Goal: Information Seeking & Learning: Learn about a topic

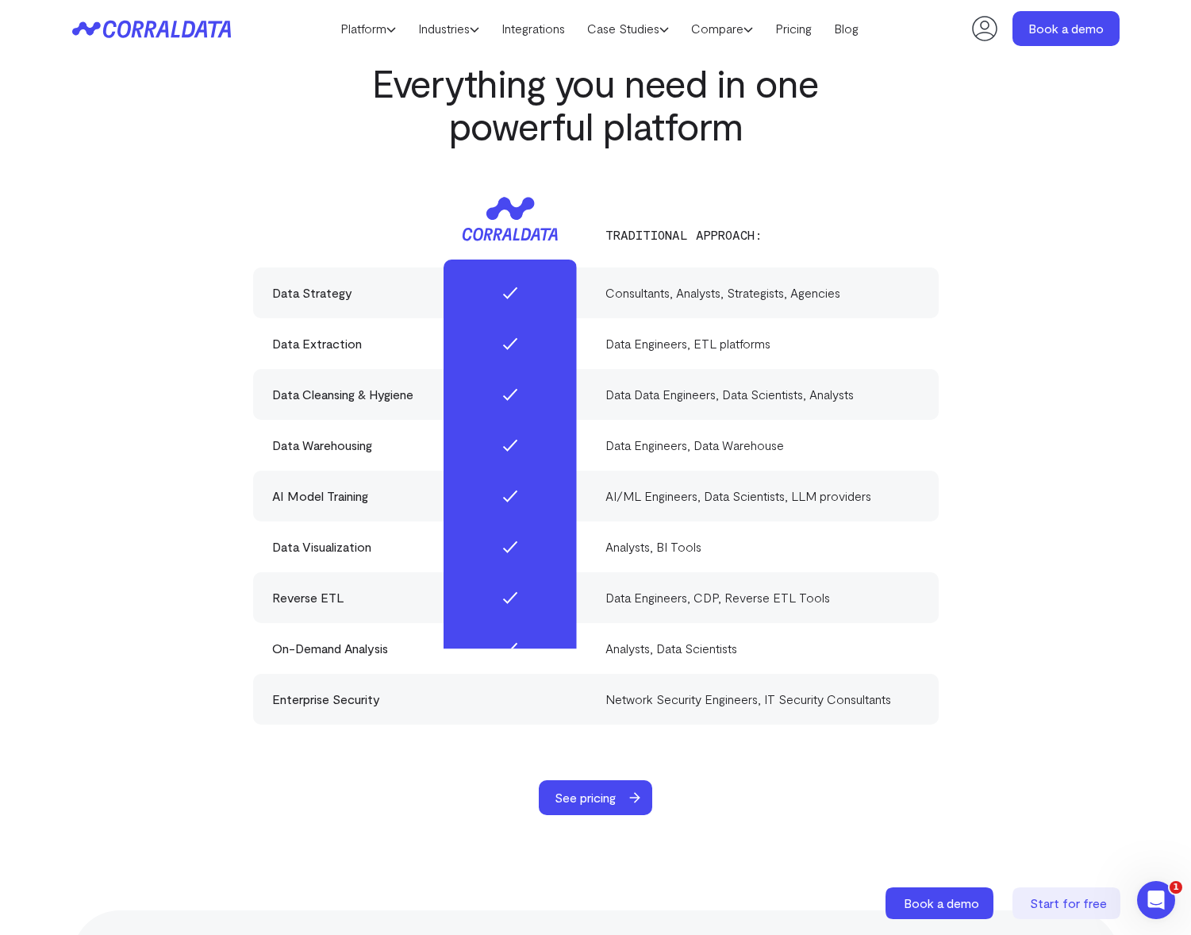
scroll to position [4546, 0]
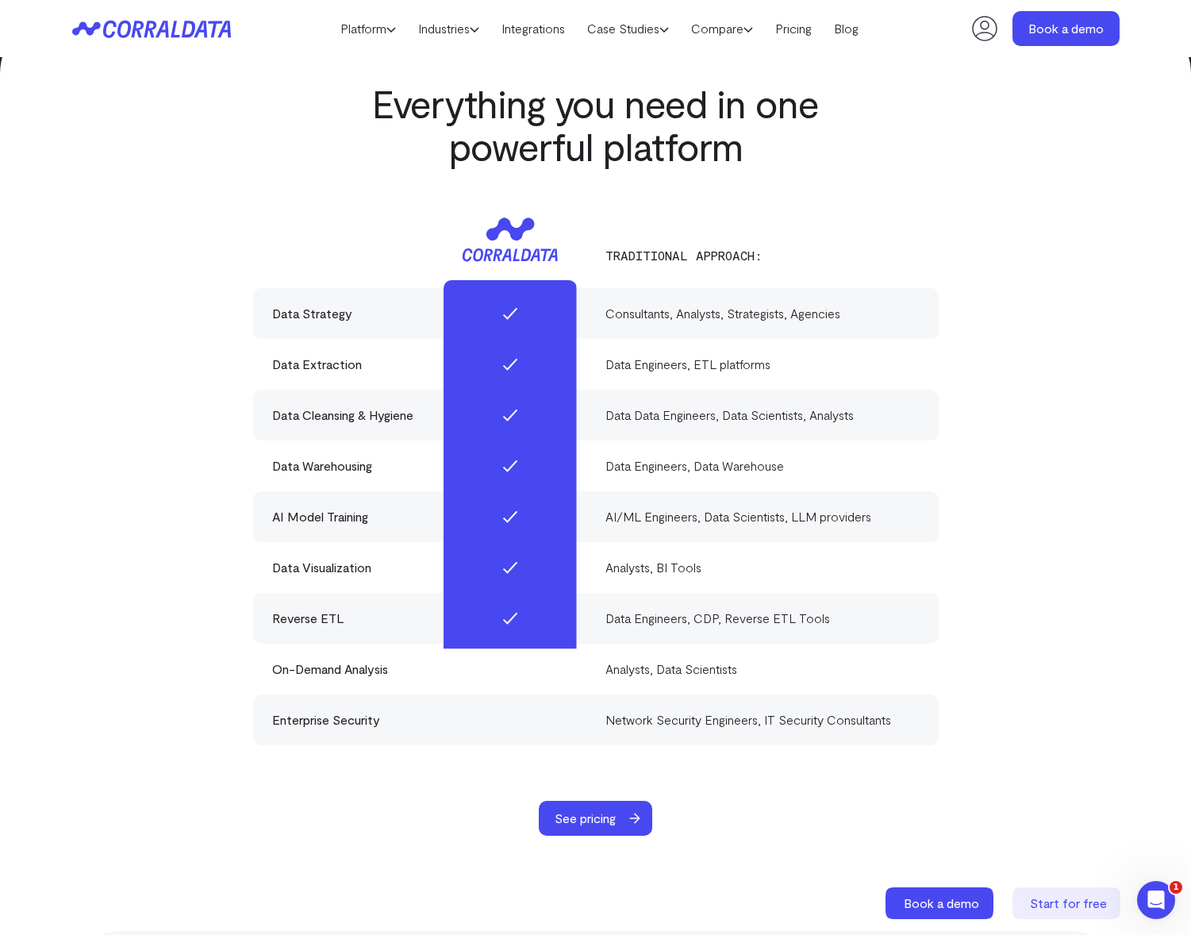
click at [743, 355] on div "Data Engineers, ETL platforms" at bounding box center [762, 364] width 314 height 19
click at [1000, 361] on div "Everything you need in one powerful platform Traditional approach: Data Strateg…" at bounding box center [596, 459] width 1142 height 754
drag, startPoint x: 263, startPoint y: 340, endPoint x: 837, endPoint y: 360, distance: 573.9
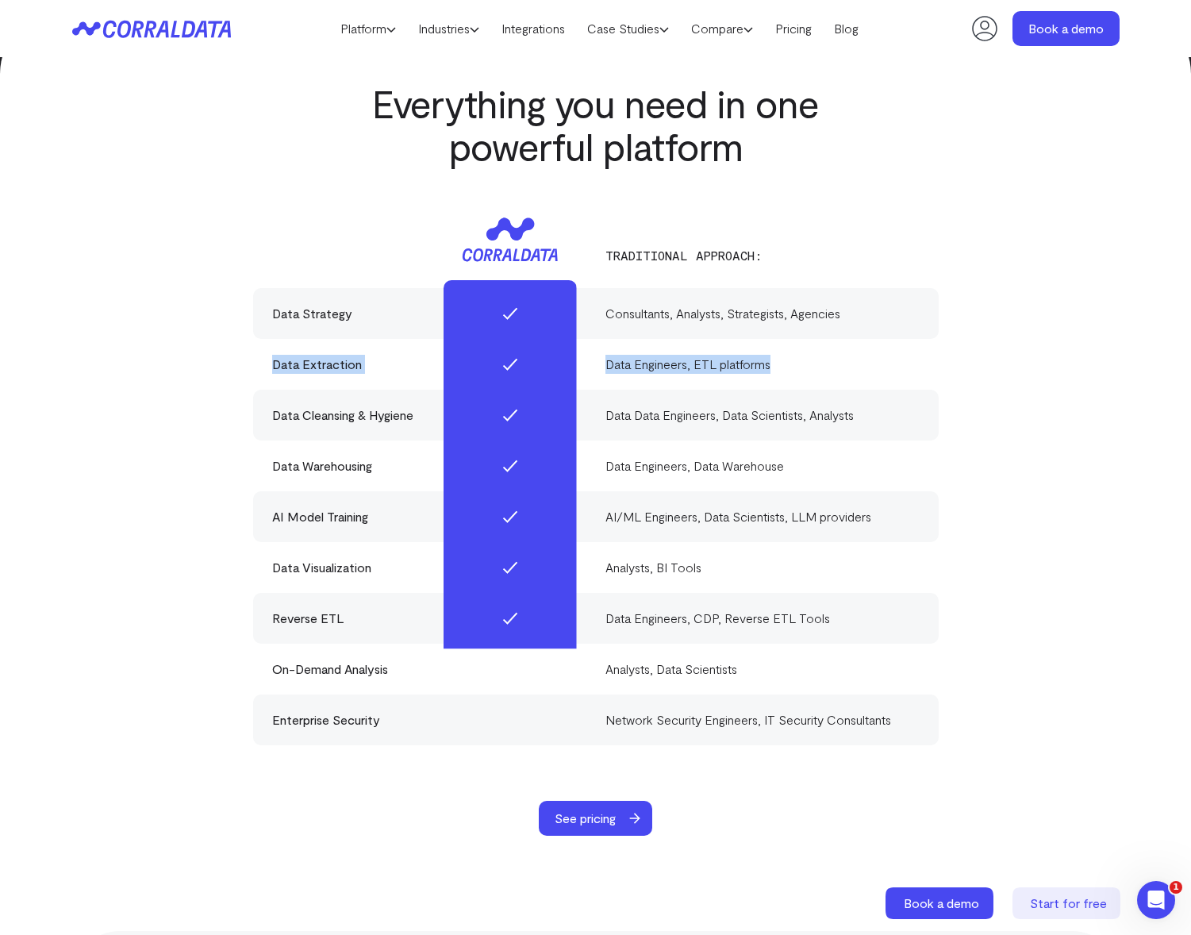
click at [837, 360] on div "Data Extraction Data Engineers, ETL platforms" at bounding box center [595, 364] width 685 height 51
click at [846, 360] on div "Data Extraction Data Engineers, ETL platforms" at bounding box center [595, 364] width 685 height 51
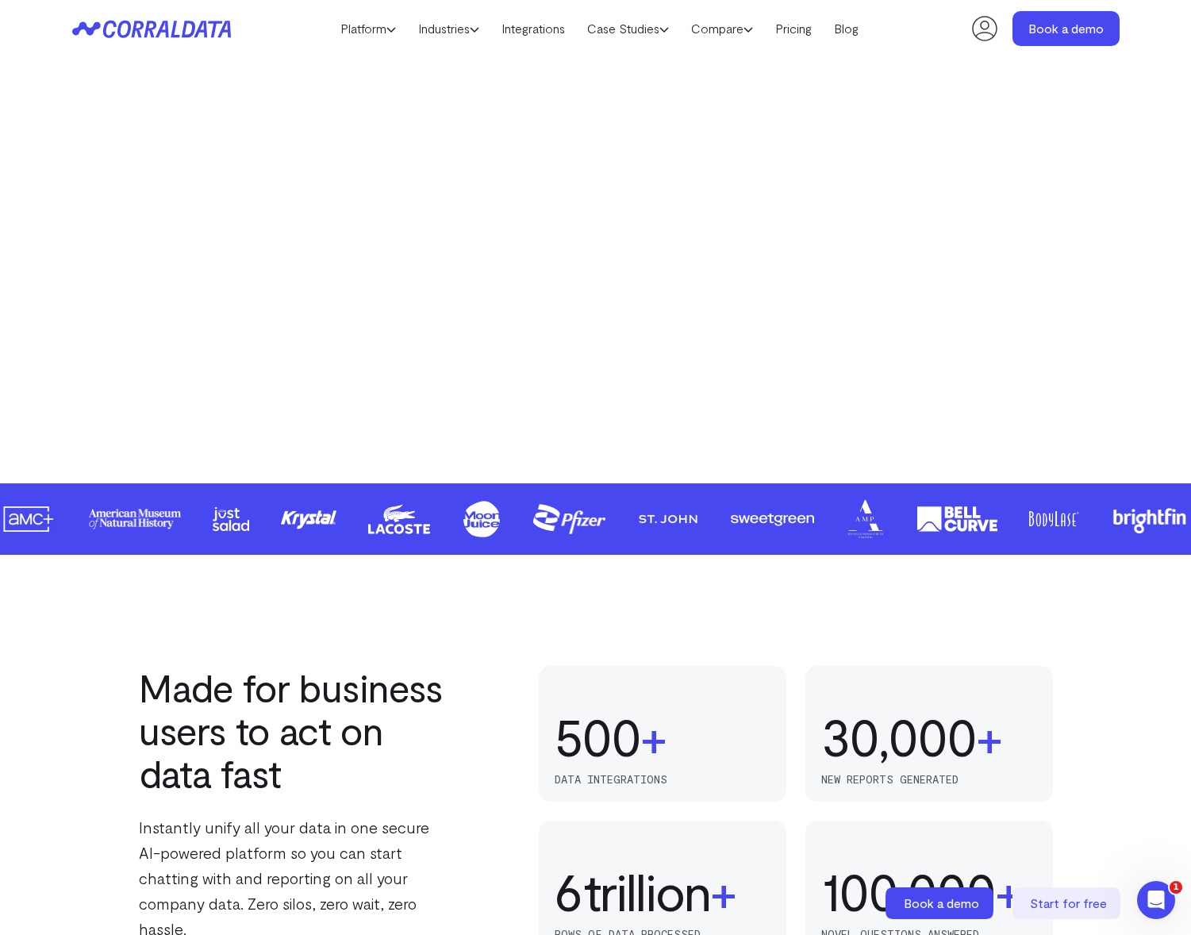
scroll to position [0, 0]
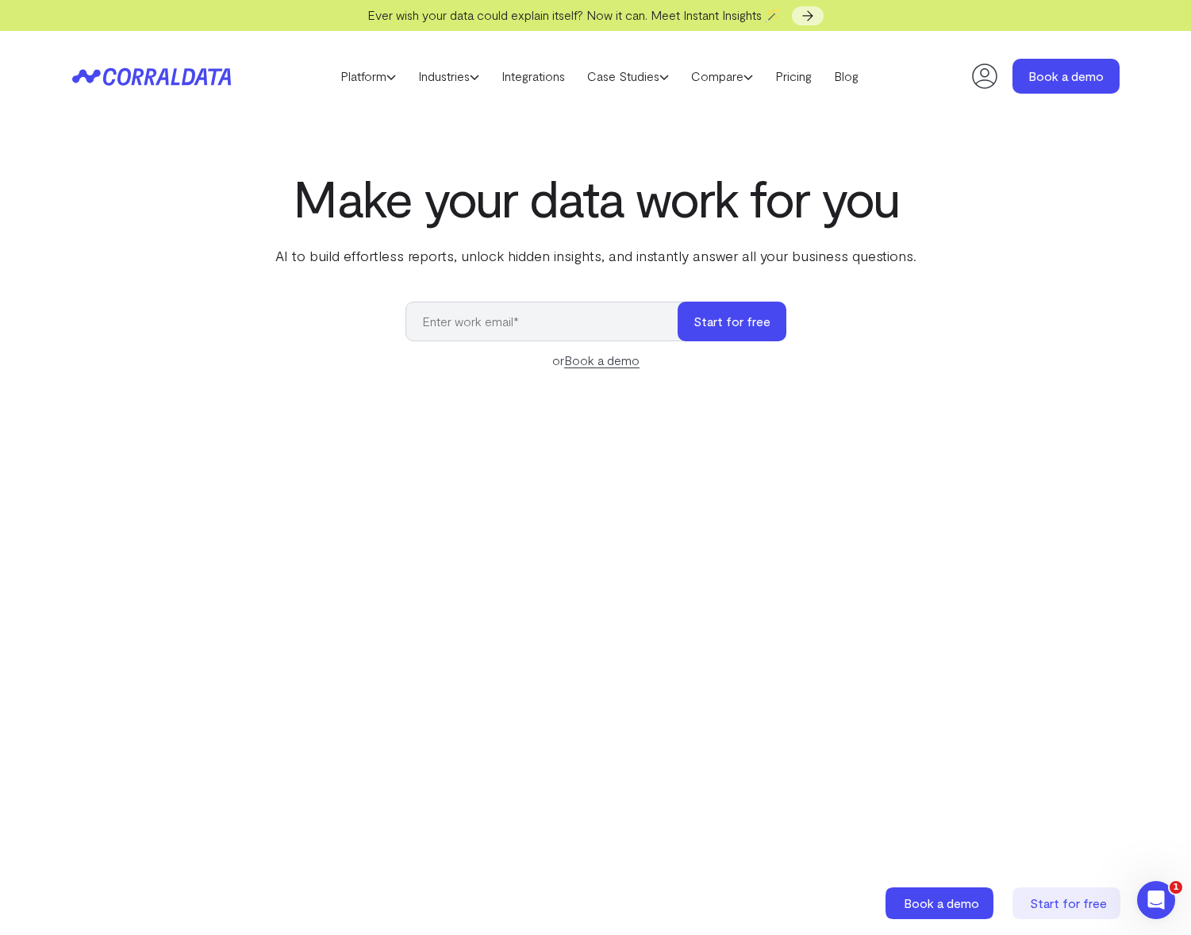
click at [1077, 236] on div "Make your data work for you AI to build effortless reports, unlock hidden insig…" at bounding box center [596, 523] width 1142 height 709
